Goal: Task Accomplishment & Management: Use online tool/utility

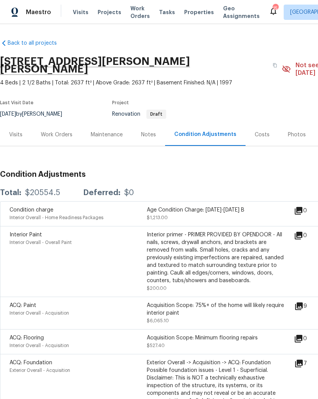
scroll to position [145, 0]
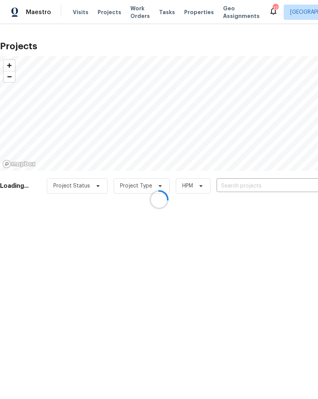
click at [258, 182] on div at bounding box center [159, 199] width 318 height 399
click at [248, 185] on div at bounding box center [159, 199] width 318 height 399
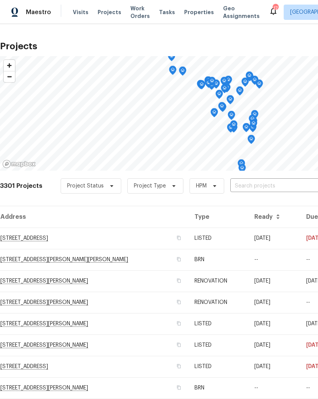
click at [278, 184] on input "text" at bounding box center [274, 186] width 87 height 12
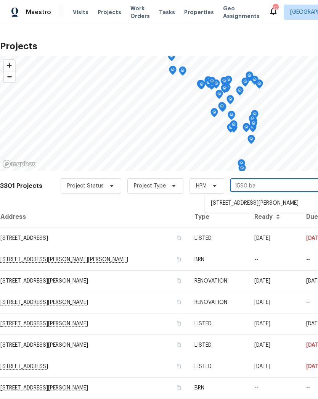
type input "1590 bay"
click at [263, 199] on li "1590 Bay Meadows Dr, Florissant, MO 63033" at bounding box center [260, 203] width 111 height 13
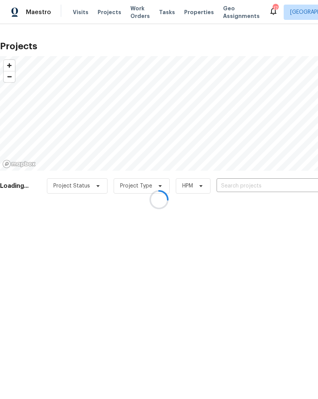
type input "1590 Bay Meadows Dr, Florissant, MO 63033"
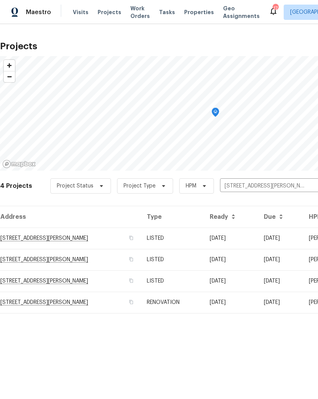
click at [37, 237] on td "1590 Bay Meadows Dr, Florissant, MO 63033" at bounding box center [70, 237] width 141 height 21
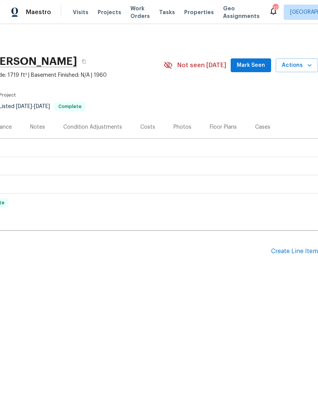
scroll to position [0, 113]
click at [293, 249] on div "Create Line Item" at bounding box center [294, 251] width 47 height 7
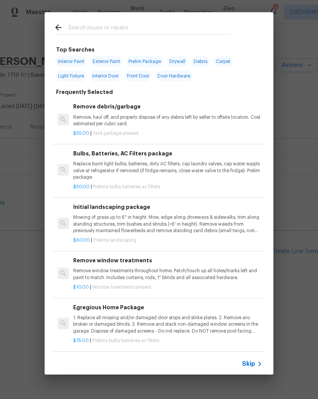
click at [163, 24] on input "text" at bounding box center [149, 28] width 162 height 11
